Goal: Task Accomplishment & Management: Complete application form

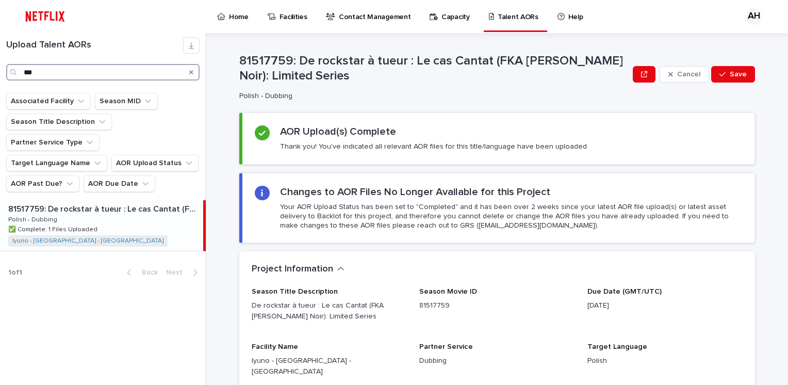
drag, startPoint x: 48, startPoint y: 68, endPoint x: 21, endPoint y: 73, distance: 28.2
click at [21, 73] on div "***" at bounding box center [102, 72] width 193 height 16
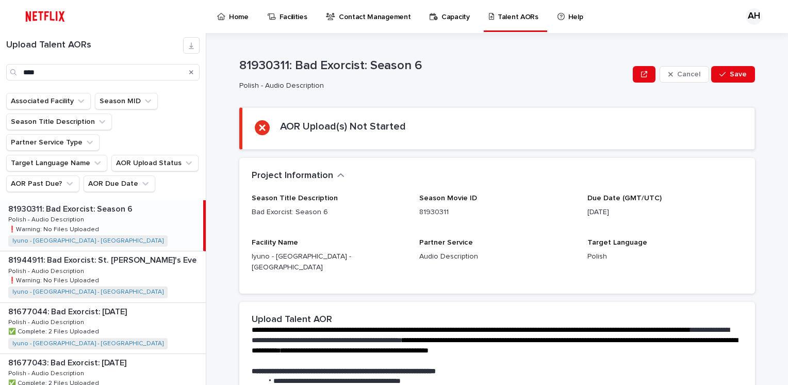
click at [80, 200] on div "81930311: Bad Exorcist: Season 6 81930311: Bad Exorcist: Season 6 Polish - Audi…" at bounding box center [101, 225] width 203 height 51
click at [62, 202] on p "81930311: Bad Exorcist: Season 6" at bounding box center [71, 208] width 126 height 12
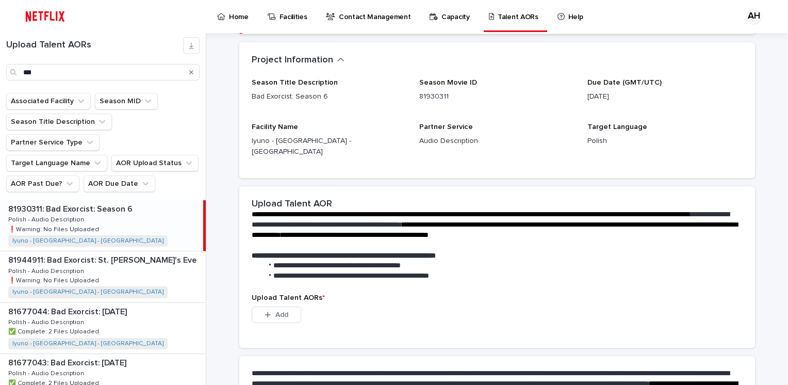
scroll to position [233, 0]
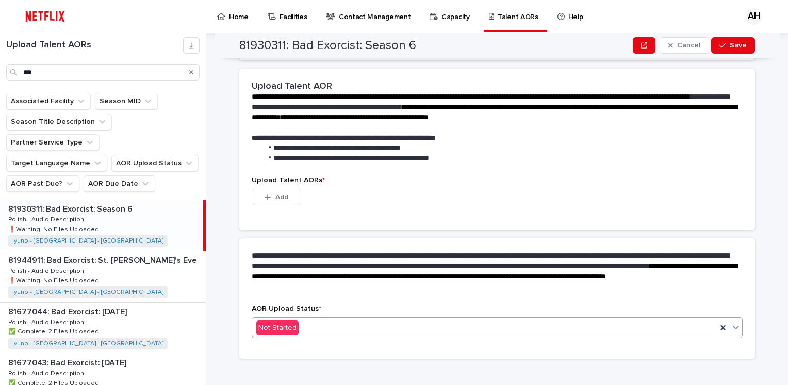
click at [311, 319] on div "Not Started" at bounding box center [484, 327] width 465 height 17
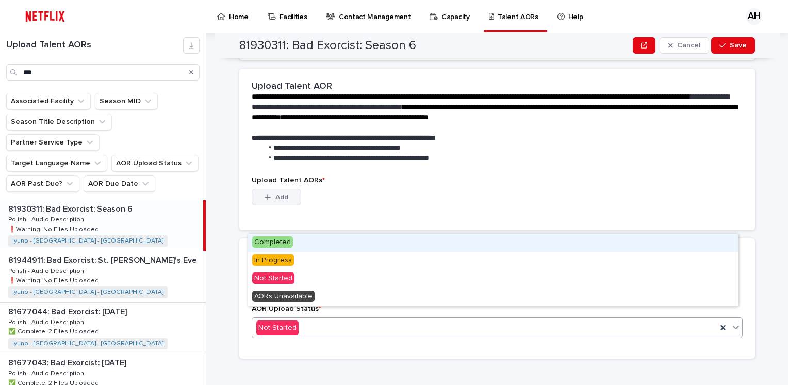
click at [287, 189] on button "Add" at bounding box center [276, 197] width 49 height 16
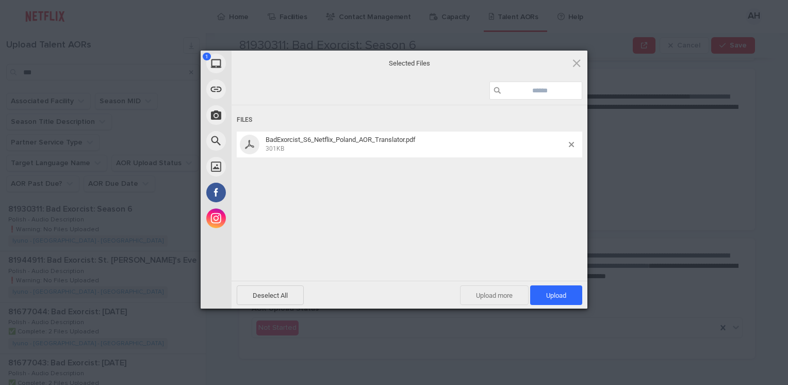
click at [473, 295] on span "Upload more" at bounding box center [494, 295] width 69 height 20
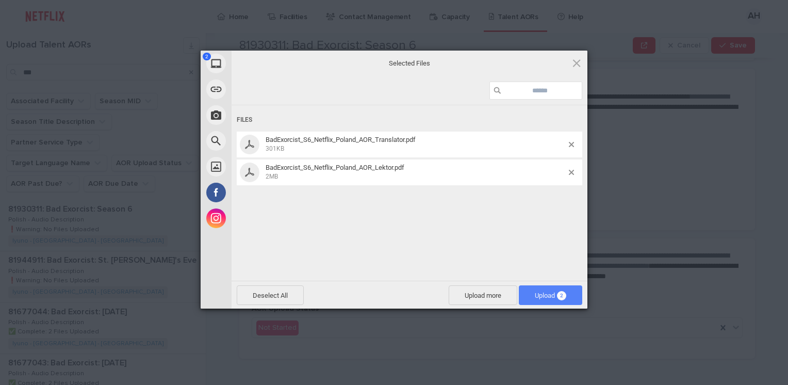
click at [540, 294] on span "Upload 2" at bounding box center [550, 295] width 31 height 8
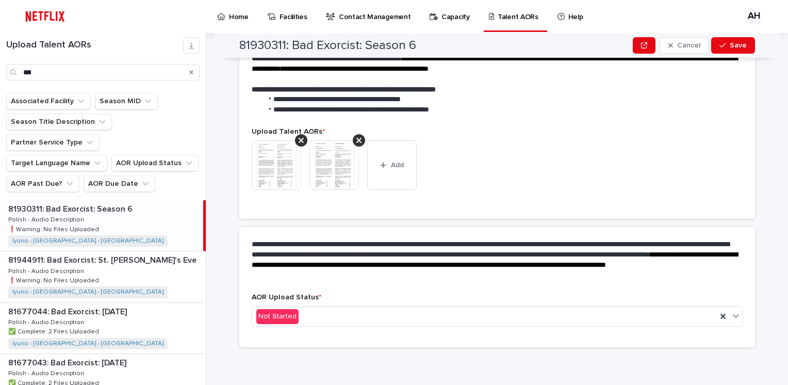
scroll to position [220, 0]
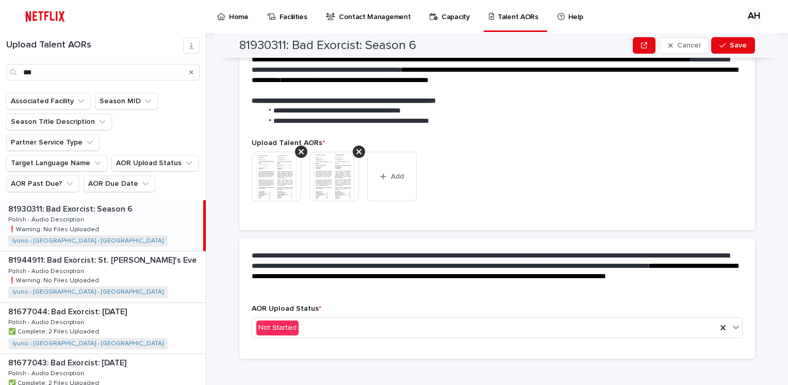
click at [443, 331] on div "AOR Upload Status * Not Started" at bounding box center [497, 325] width 491 height 42
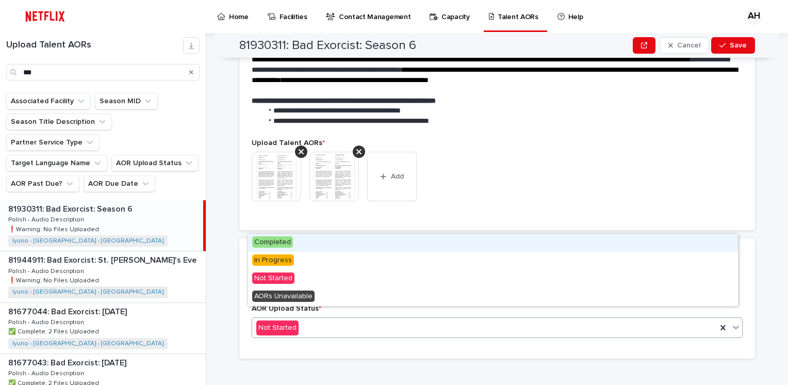
click at [438, 319] on div "Not Started" at bounding box center [484, 327] width 465 height 17
click at [349, 243] on div "Completed" at bounding box center [493, 243] width 490 height 18
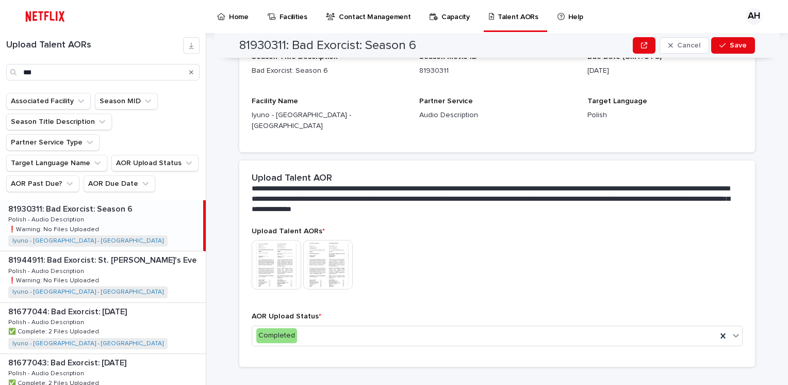
scroll to position [158, 0]
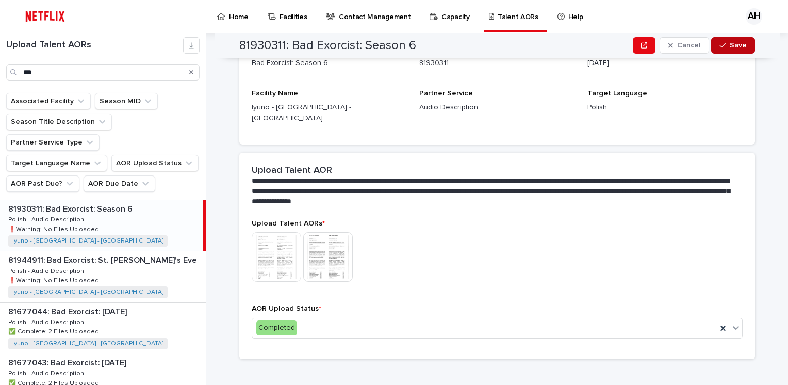
click at [742, 38] on button "Save" at bounding box center [733, 45] width 44 height 16
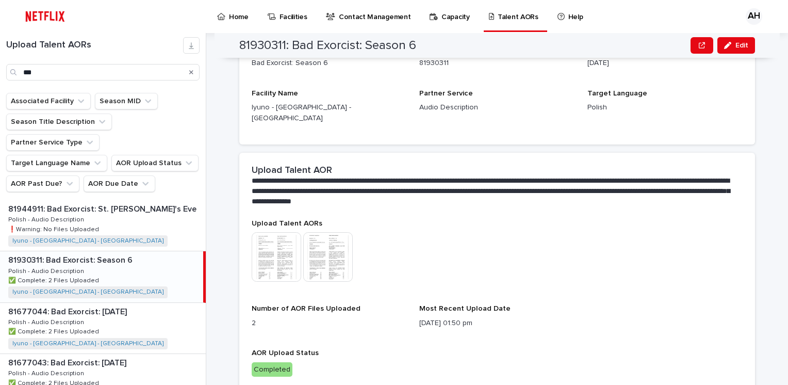
scroll to position [175, 0]
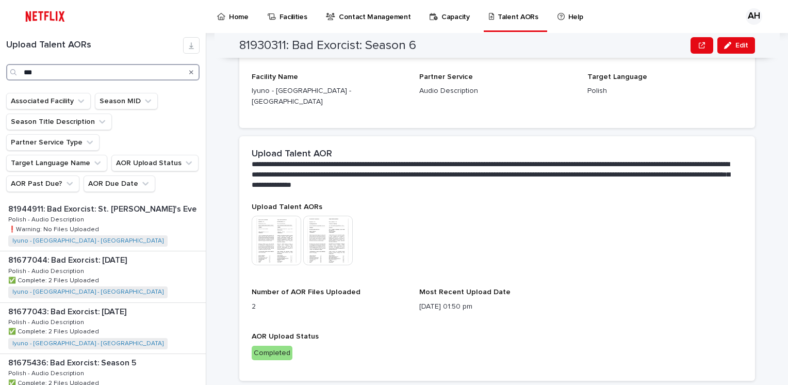
click at [74, 73] on input "***" at bounding box center [102, 72] width 193 height 16
type input "*"
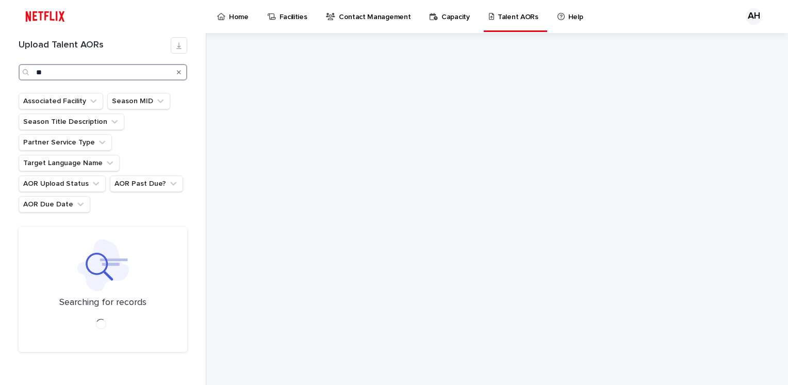
type input "*"
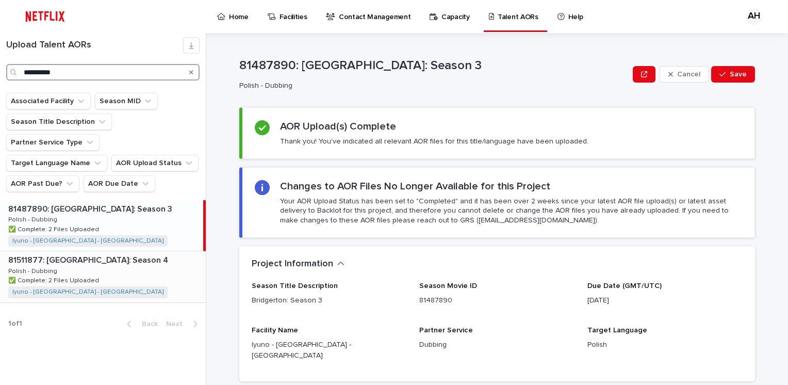
type input "**********"
click at [82, 251] on div "81511877: Bridgerton: Season 4 81511877: Bridgerton: Season 4 Polish - Dubbing …" at bounding box center [103, 276] width 206 height 51
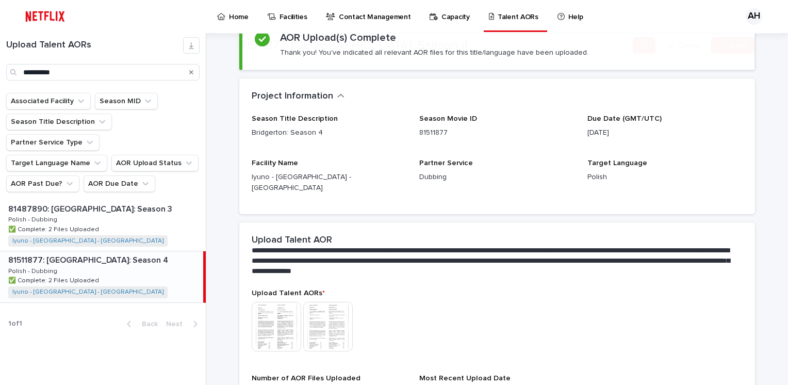
scroll to position [202, 0]
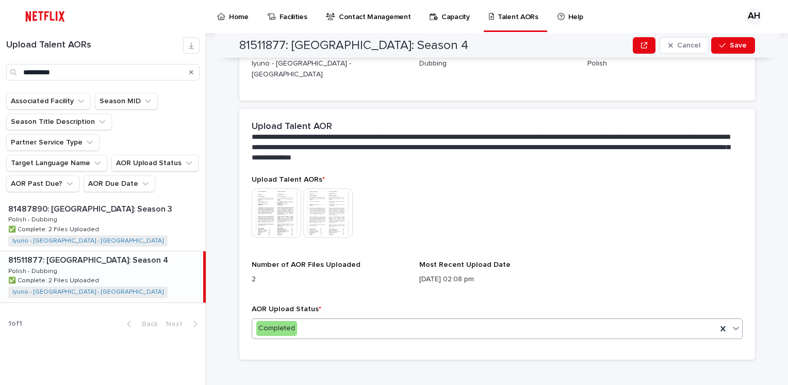
click at [731, 323] on icon at bounding box center [736, 328] width 10 height 10
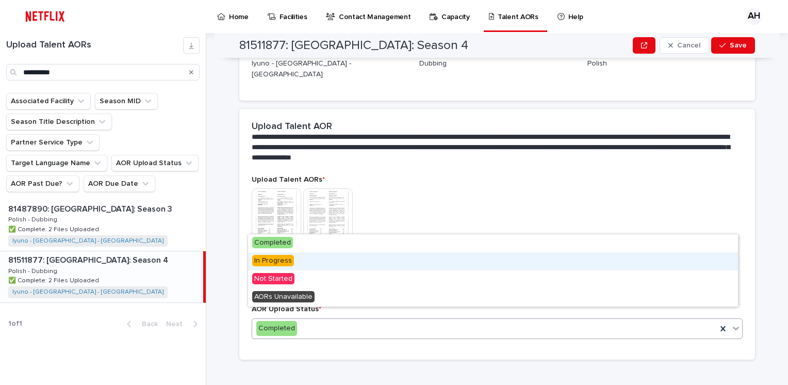
click at [307, 264] on div "In Progress" at bounding box center [493, 261] width 490 height 18
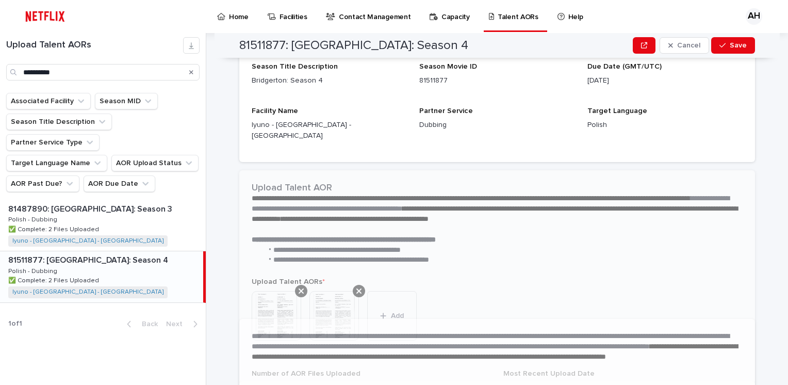
scroll to position [263, 0]
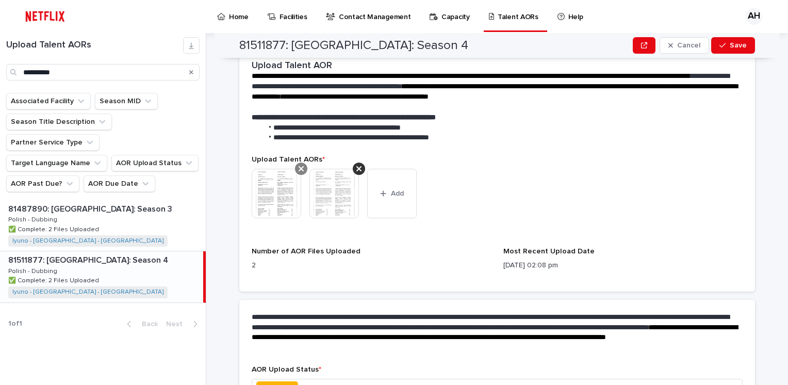
click at [299, 164] on icon at bounding box center [301, 168] width 5 height 8
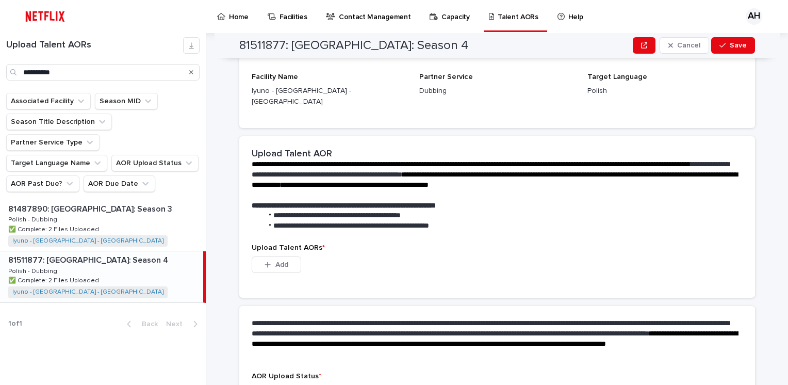
scroll to position [28, 0]
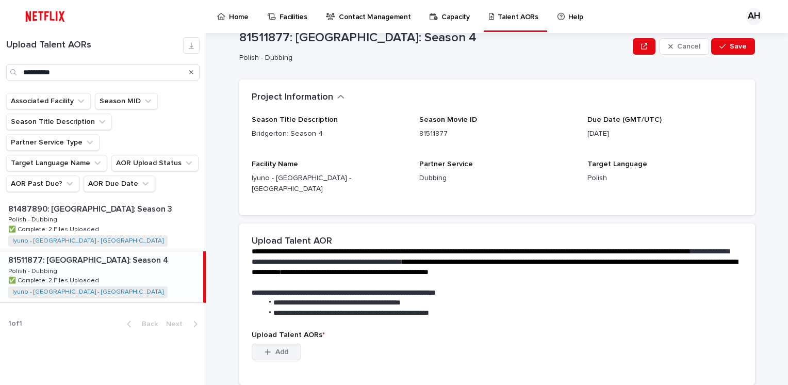
click at [278, 348] on span "Add" at bounding box center [281, 351] width 13 height 7
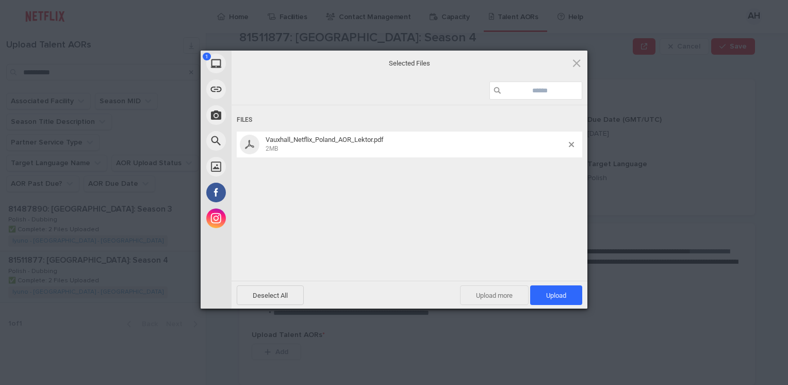
click at [497, 292] on span "Upload more" at bounding box center [494, 295] width 69 height 20
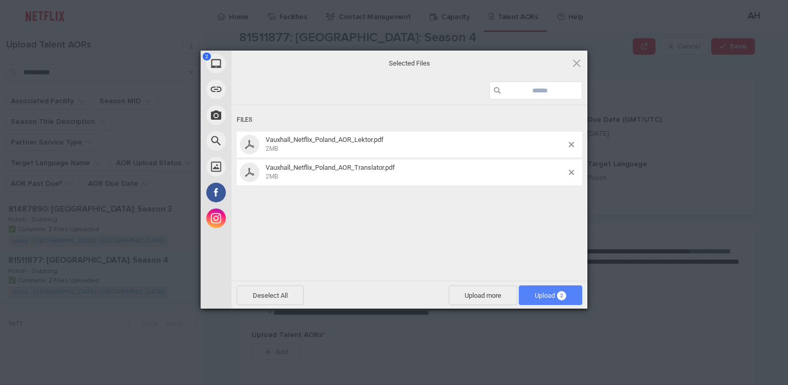
click at [538, 295] on span "Upload 2" at bounding box center [550, 295] width 31 height 8
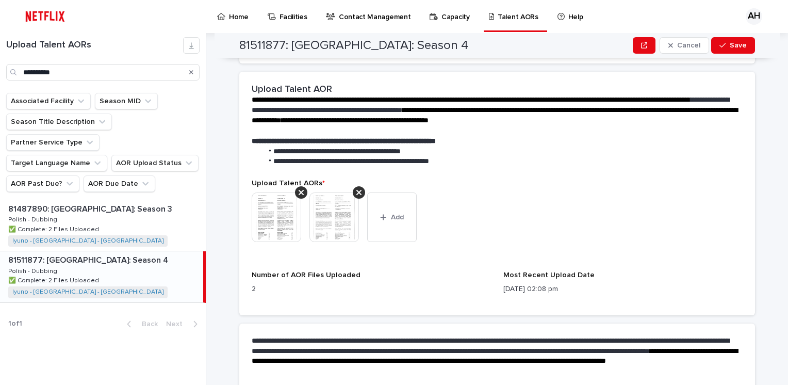
scroll to position [324, 0]
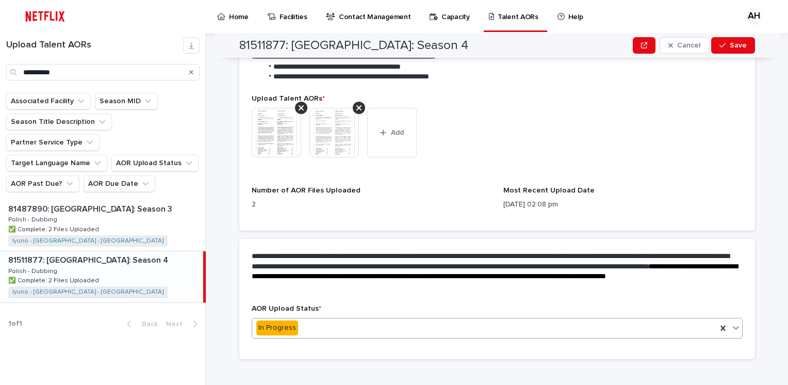
click at [506, 319] on div "In Progress" at bounding box center [484, 327] width 465 height 17
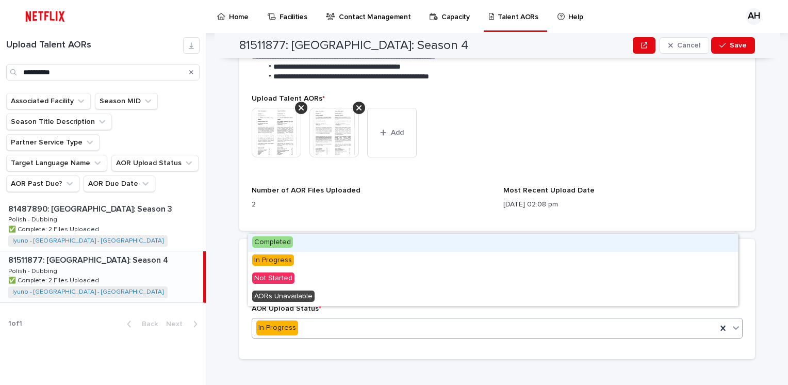
click at [299, 241] on div "Completed" at bounding box center [493, 243] width 490 height 18
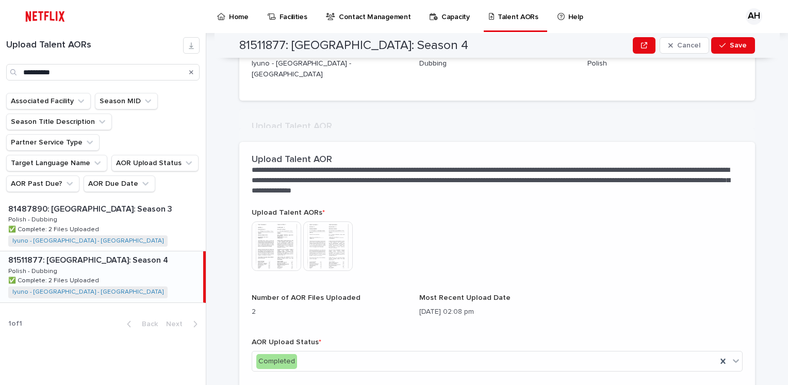
scroll to position [202, 0]
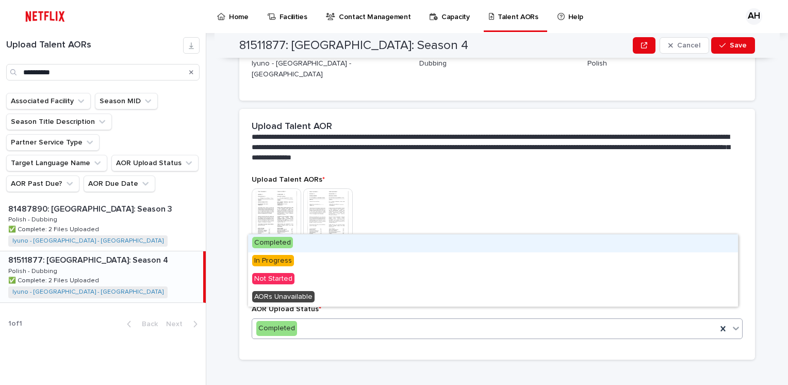
click at [318, 320] on div "Completed" at bounding box center [484, 328] width 465 height 17
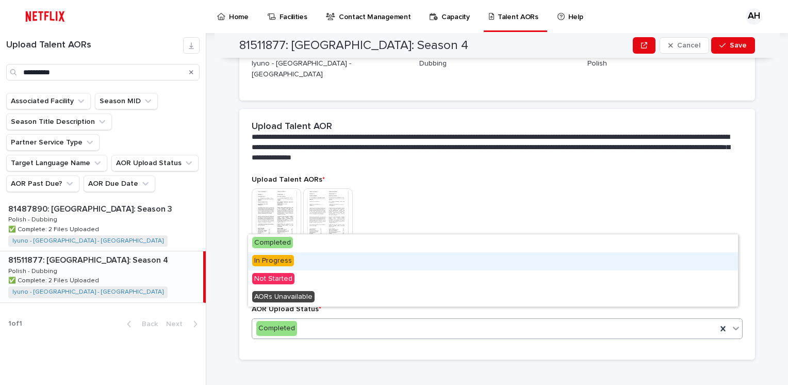
click at [297, 261] on div "In Progress" at bounding box center [493, 261] width 490 height 18
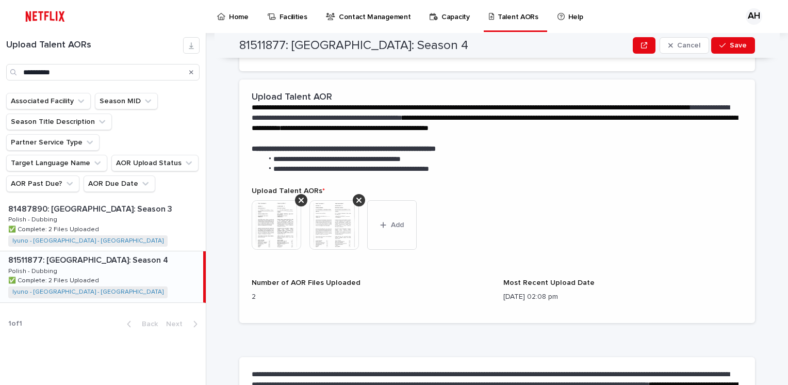
scroll to position [263, 0]
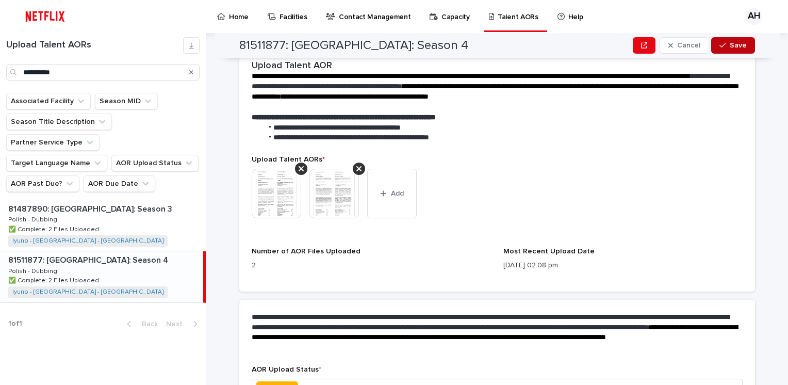
click at [730, 44] on span "Save" at bounding box center [738, 45] width 17 height 7
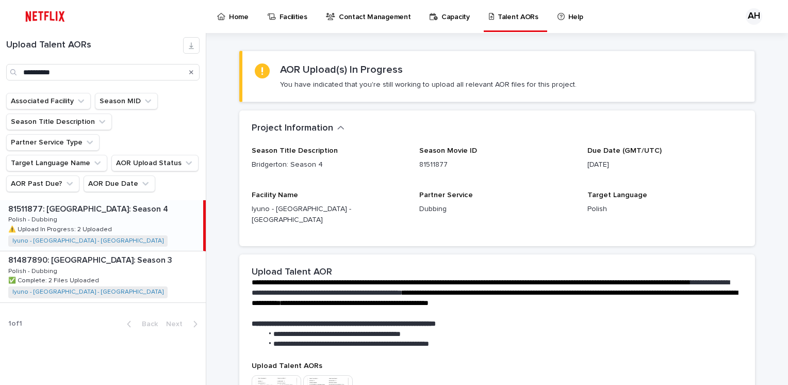
scroll to position [5, 0]
